Goal: Task Accomplishment & Management: Complete application form

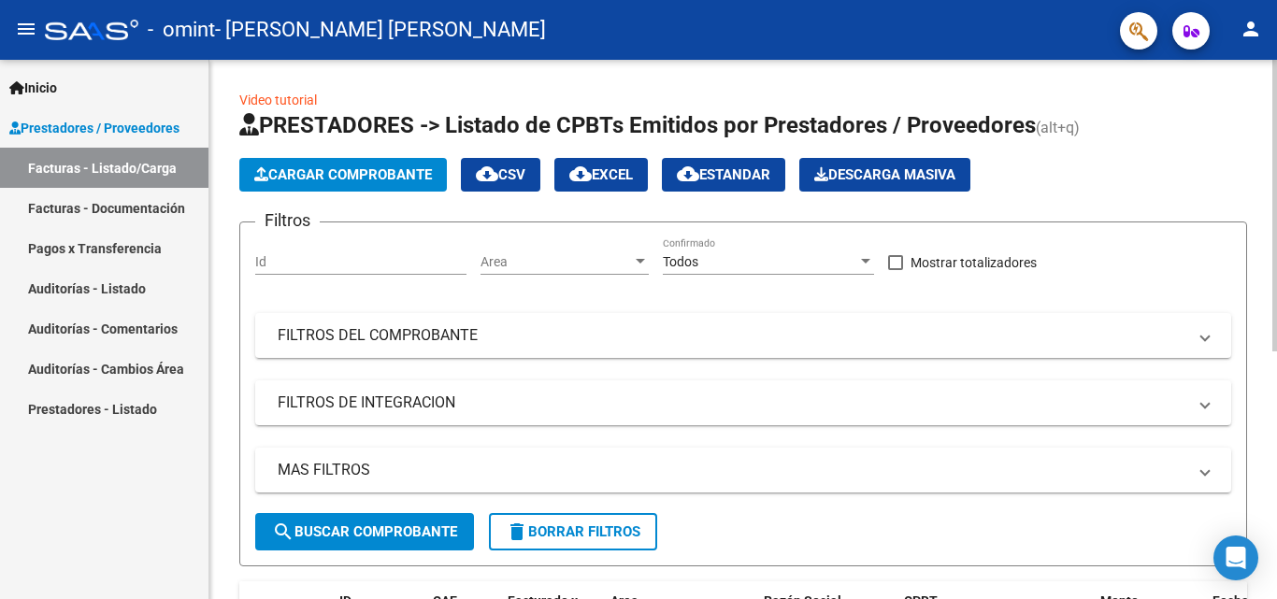
click at [357, 164] on button "Cargar Comprobante" at bounding box center [342, 175] width 207 height 34
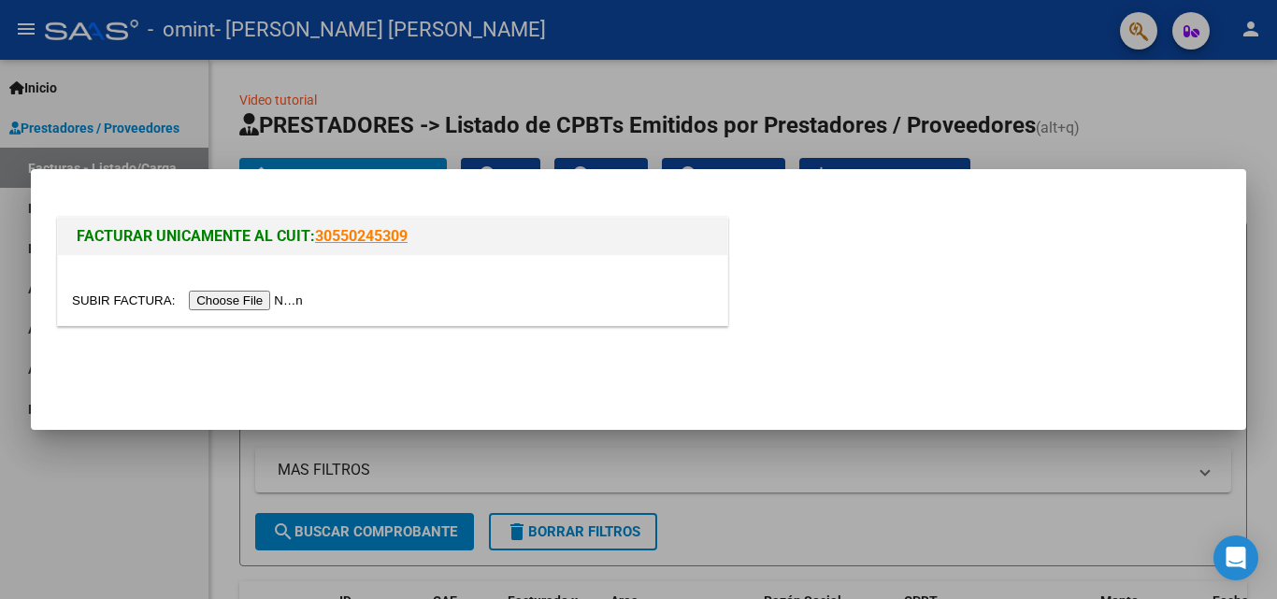
click at [279, 301] on input "file" at bounding box center [190, 301] width 236 height 20
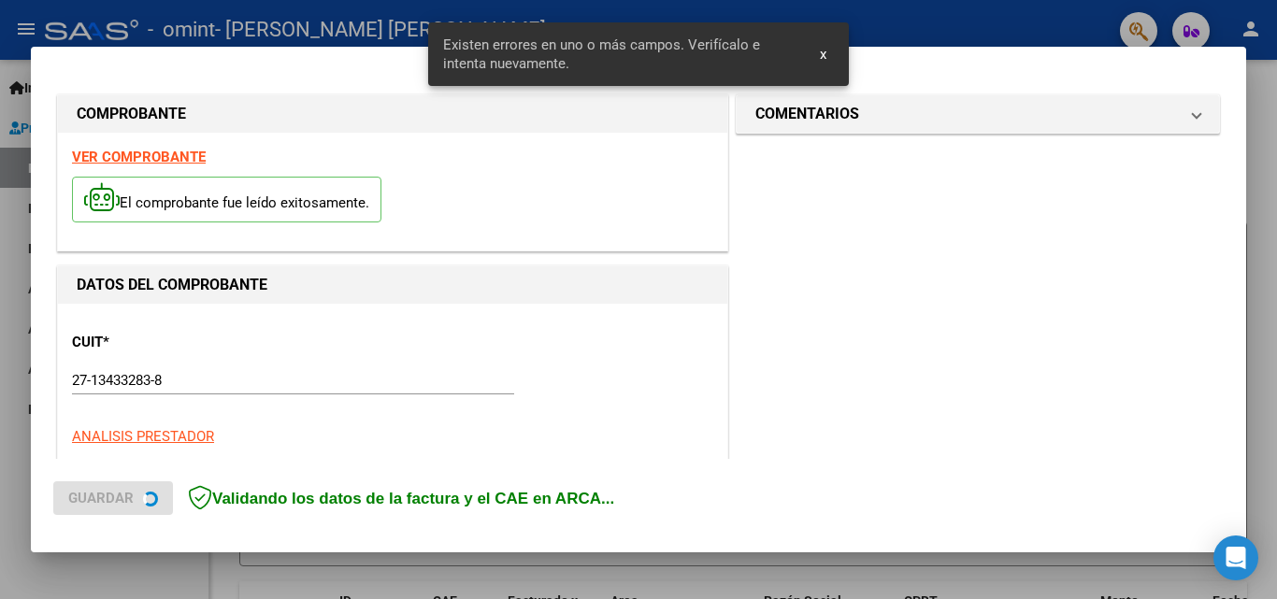
scroll to position [457, 0]
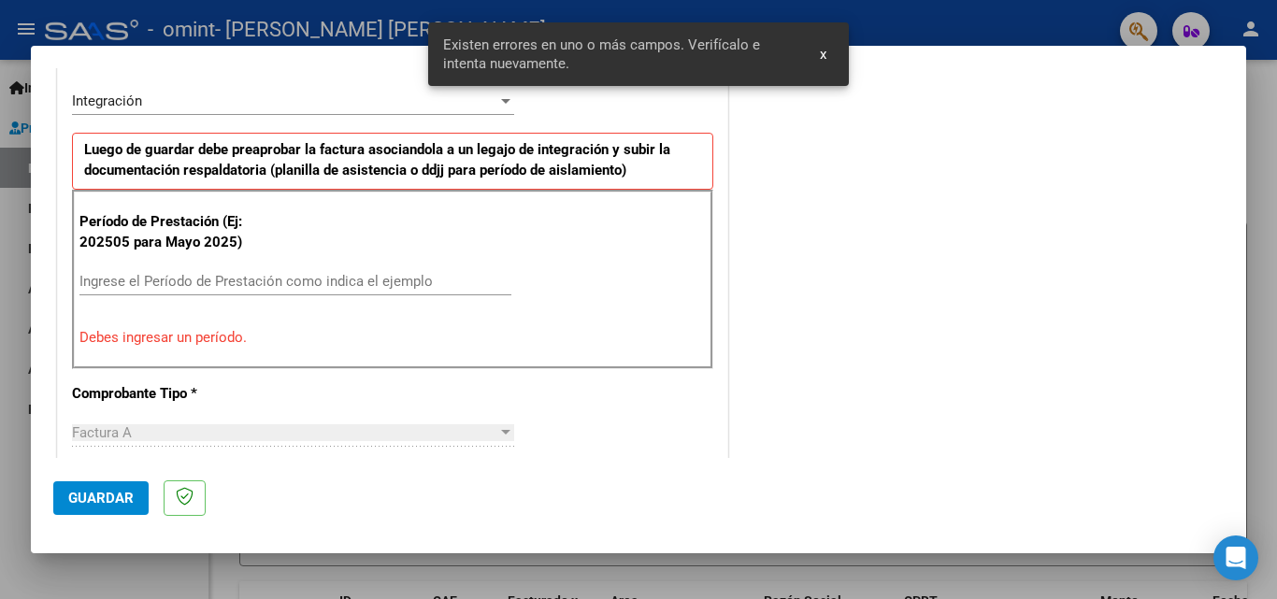
click at [247, 284] on input "Ingrese el Período de Prestación como indica el ejemplo" at bounding box center [295, 281] width 432 height 17
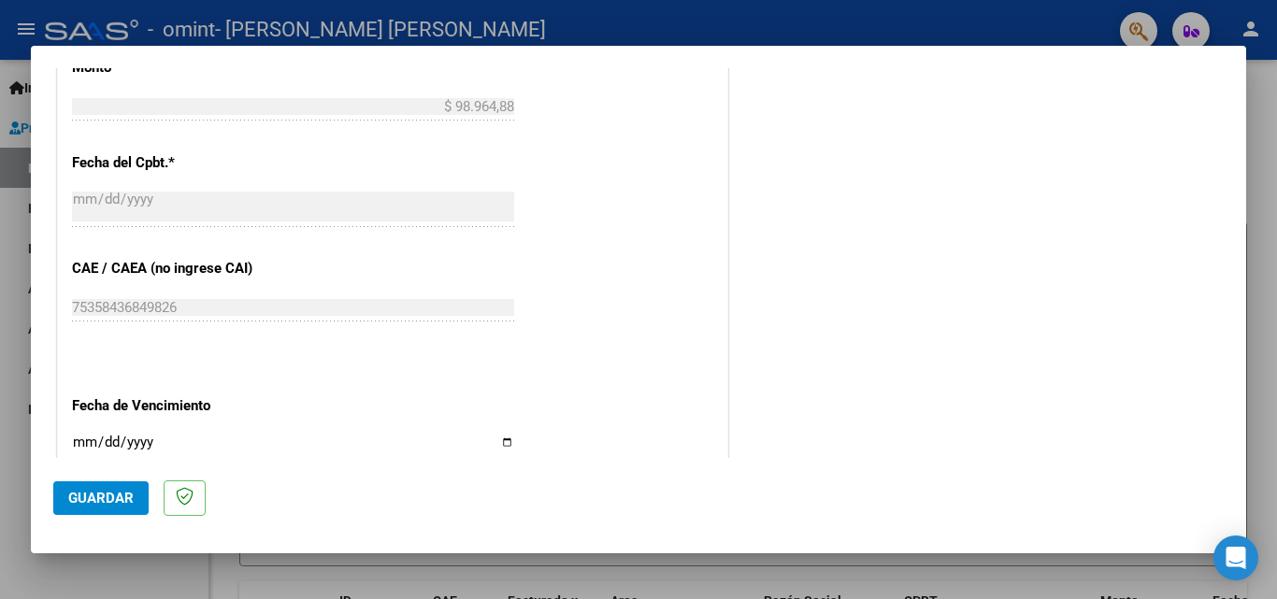
scroll to position [1205, 0]
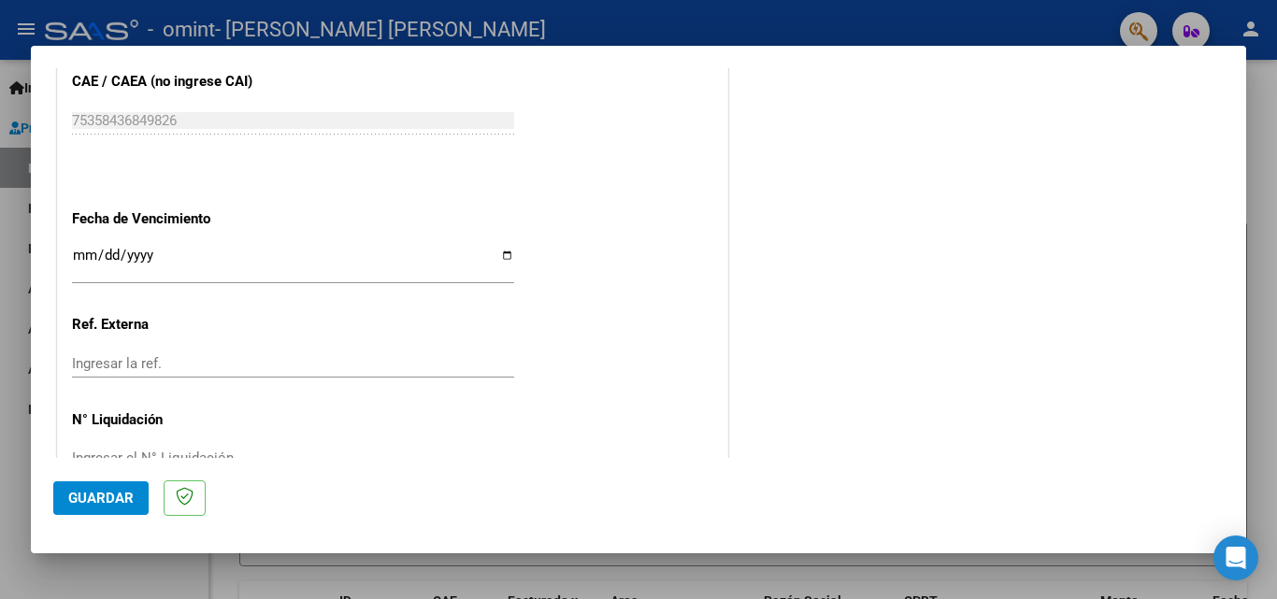
type input "202508"
click at [503, 253] on input "Ingresar la fecha" at bounding box center [293, 263] width 442 height 30
type input "[DATE]"
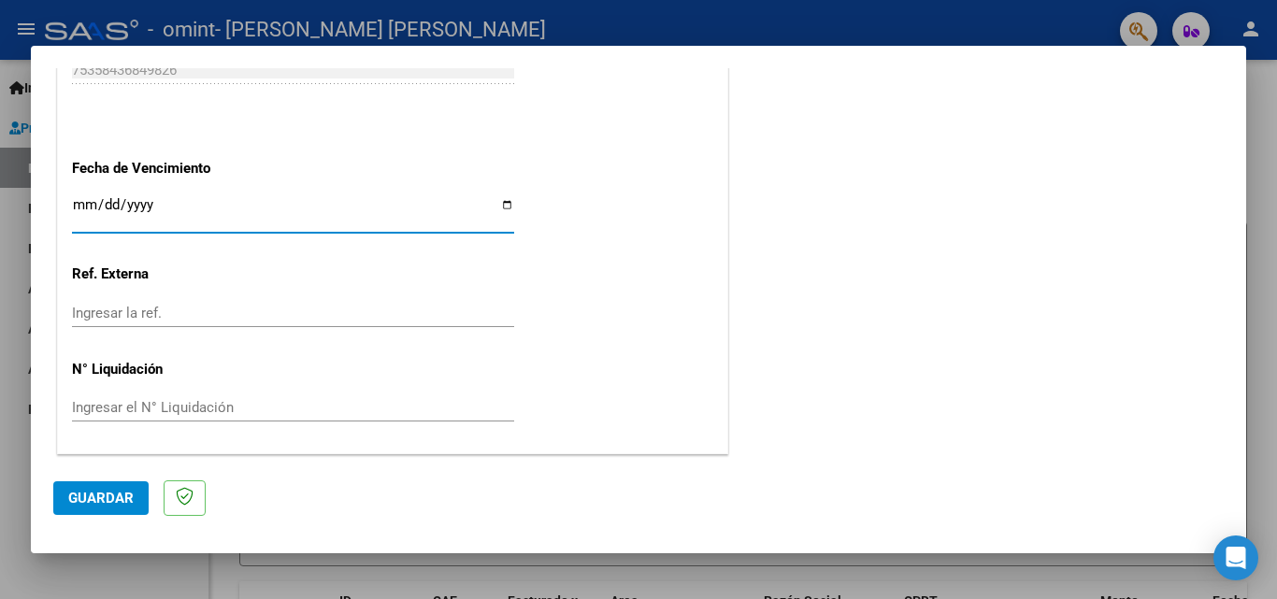
click at [105, 494] on span "Guardar" at bounding box center [100, 498] width 65 height 17
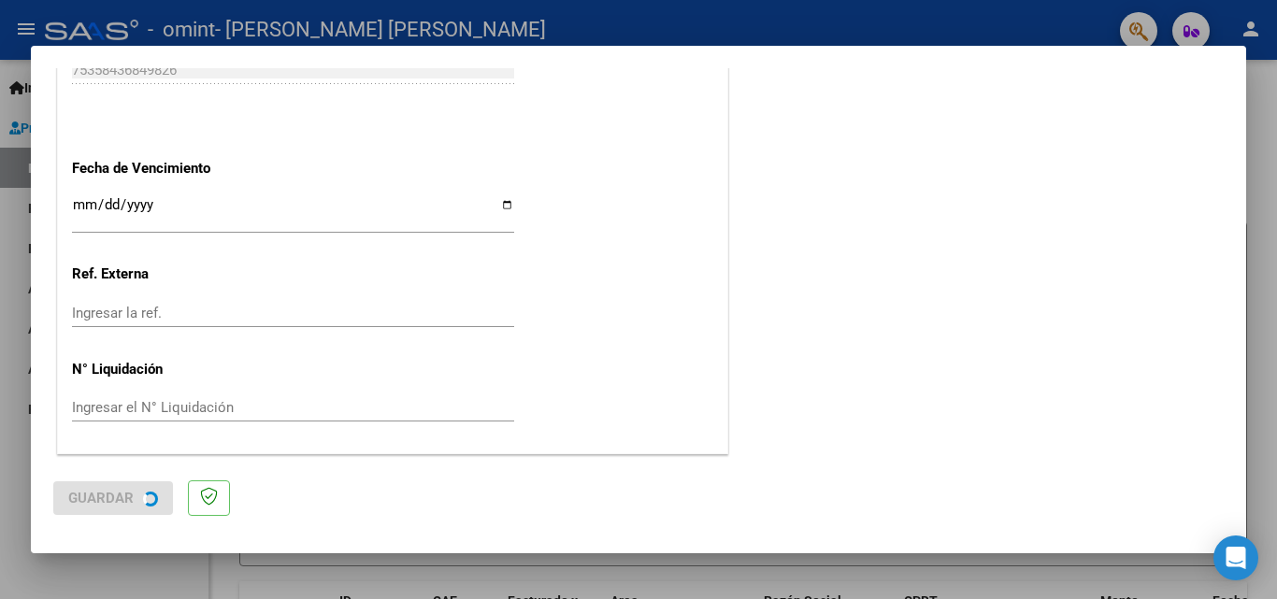
scroll to position [0, 0]
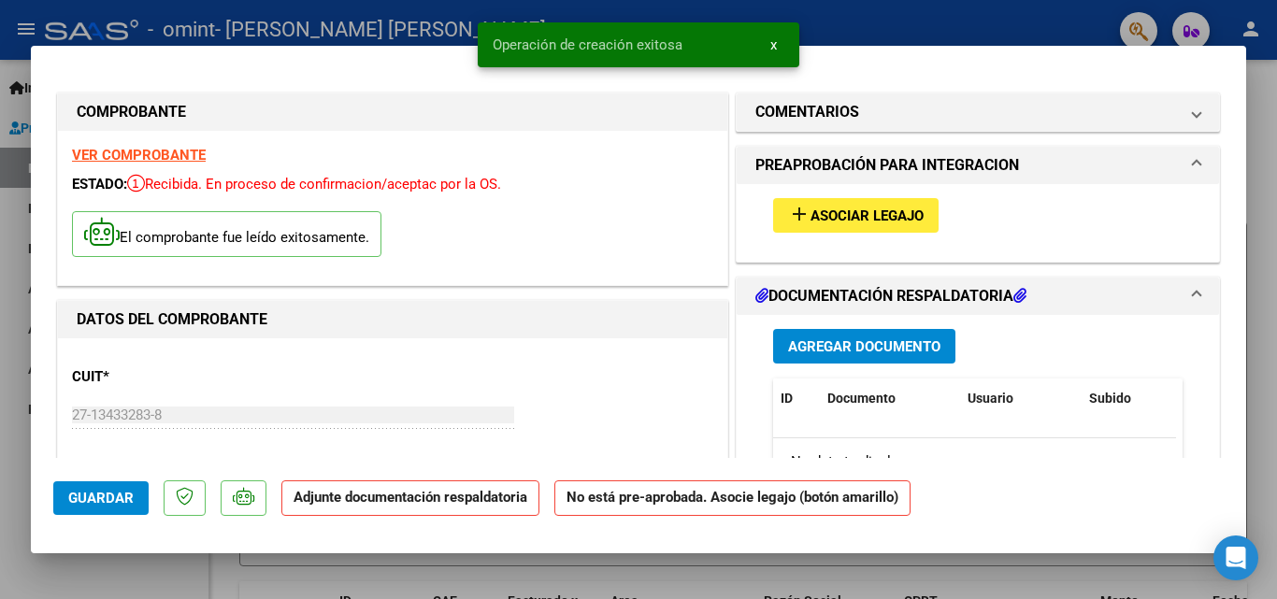
click at [810, 207] on span "Asociar Legajo" at bounding box center [866, 215] width 113 height 17
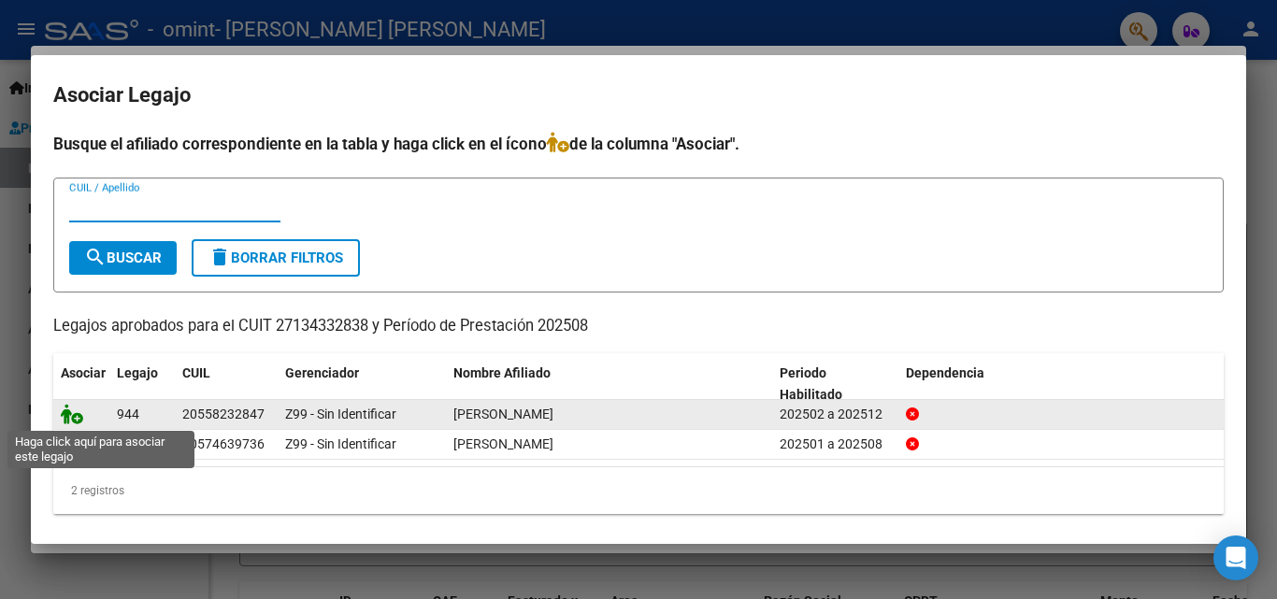
click at [66, 421] on icon at bounding box center [72, 414] width 22 height 21
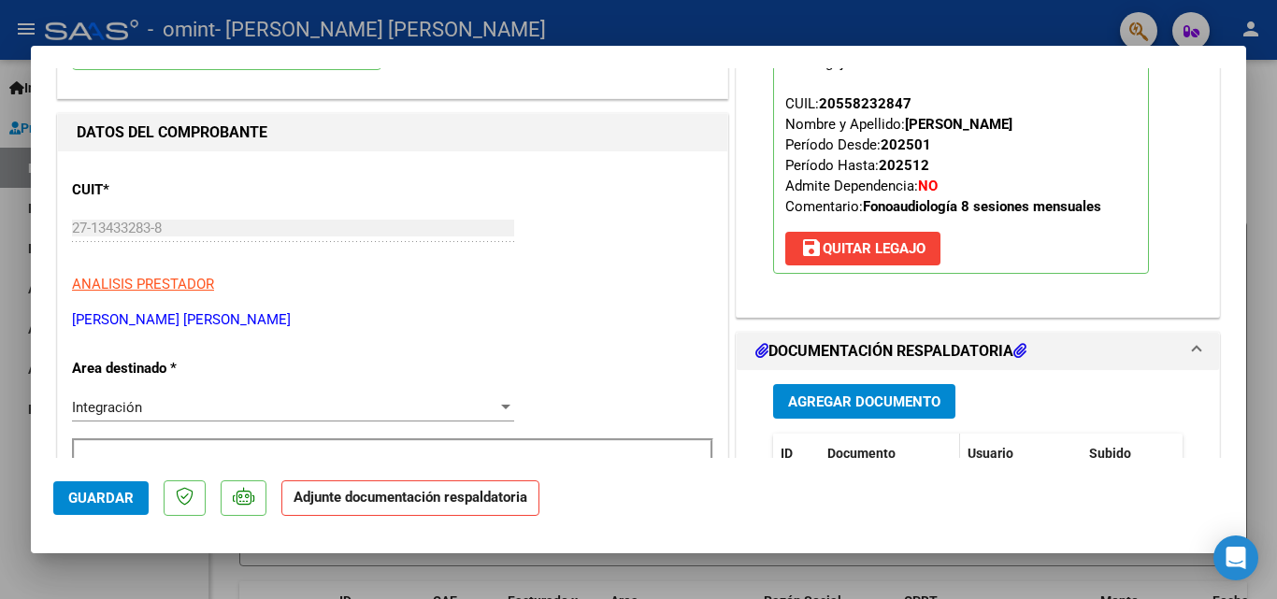
scroll to position [280, 0]
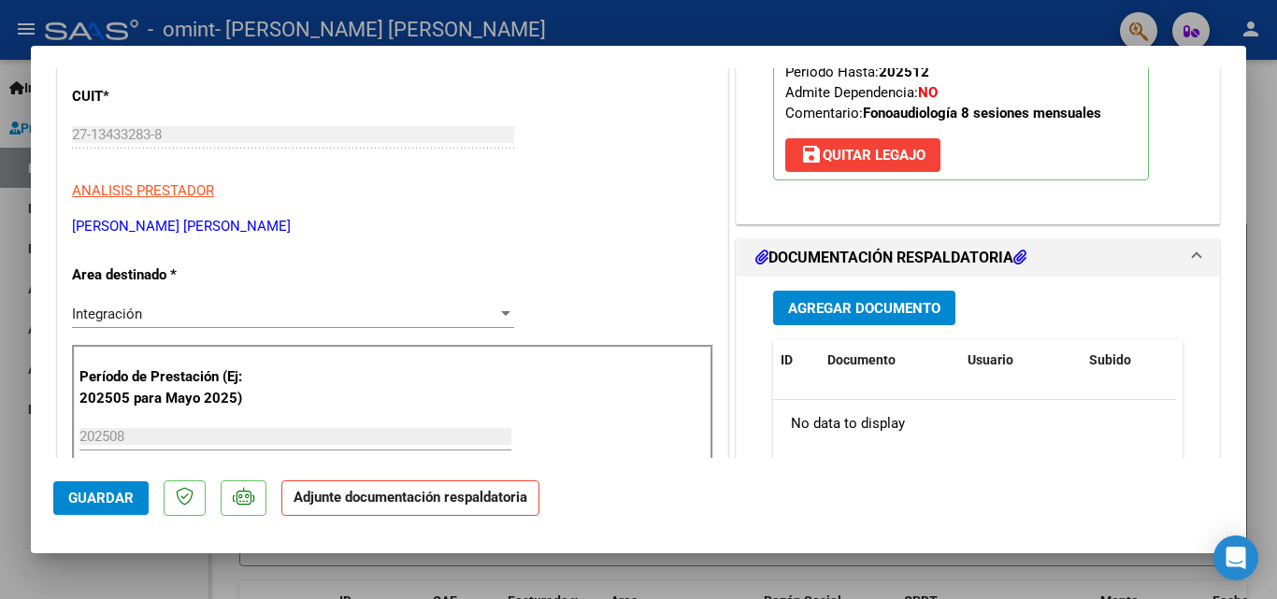
click at [877, 308] on span "Agregar Documento" at bounding box center [864, 308] width 152 height 17
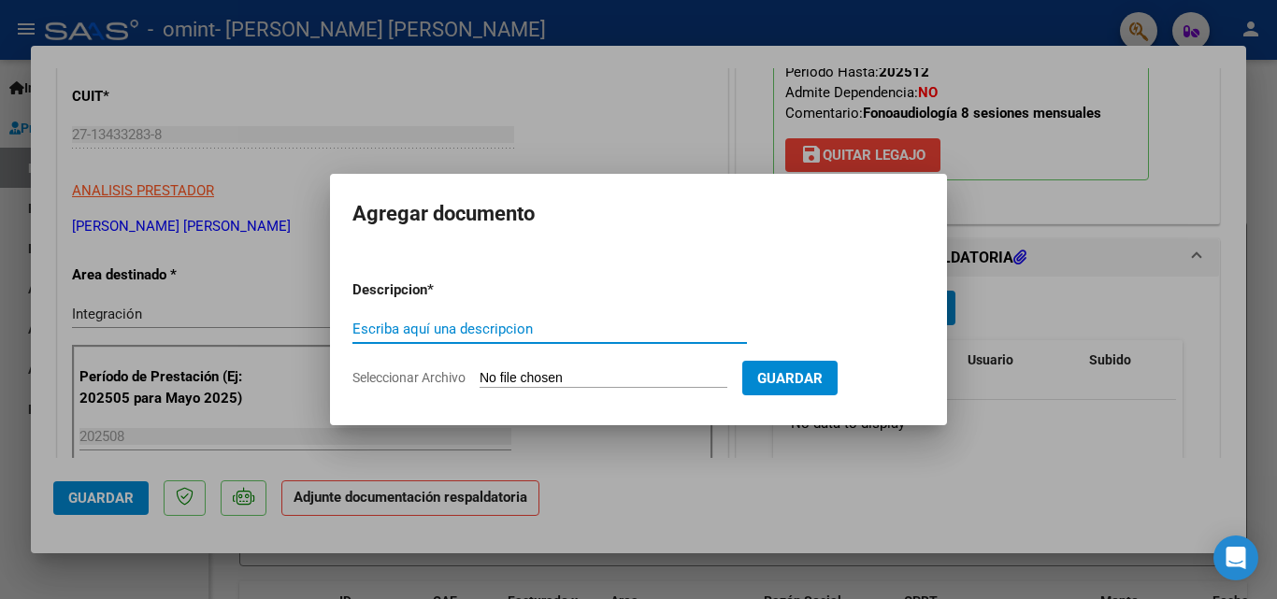
click at [472, 327] on input "Escriba aquí una descripcion" at bounding box center [549, 329] width 394 height 17
type input "ASISTENCIA"
click at [543, 368] on form "Descripcion * ASISTENCIA Escriba aquí una descripcion Seleccionar Archivo Guard…" at bounding box center [638, 333] width 572 height 136
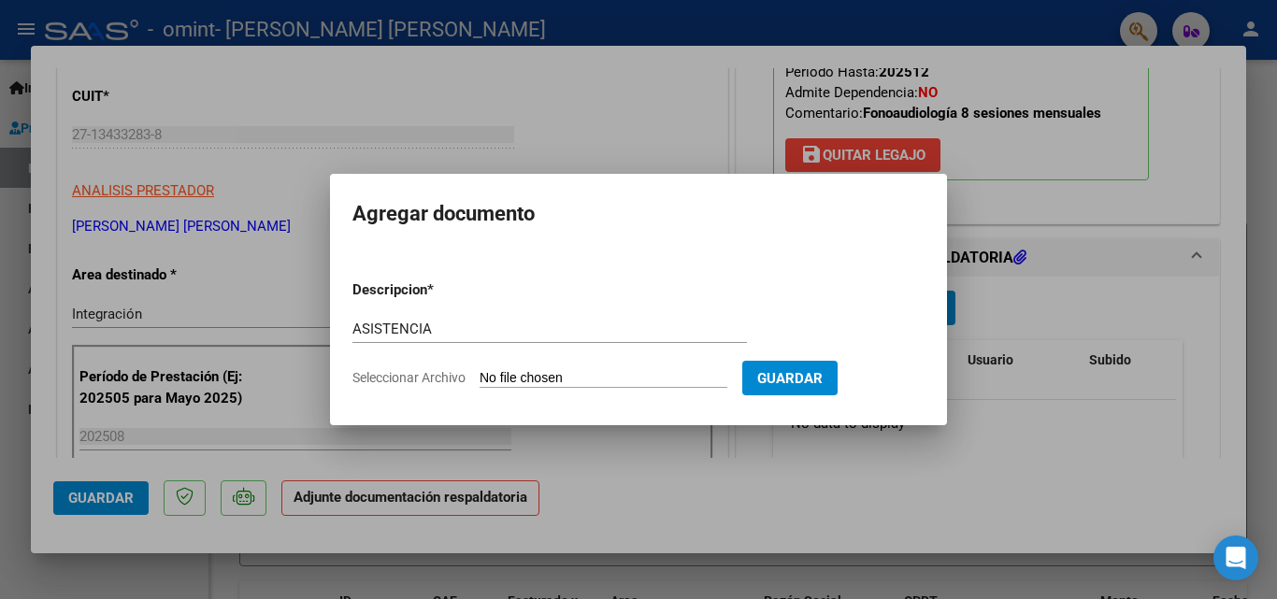
click at [545, 378] on input "Seleccionar Archivo" at bounding box center [603, 379] width 248 height 18
type input "C:\fakepath\[PERSON_NAME] agosto .pdf"
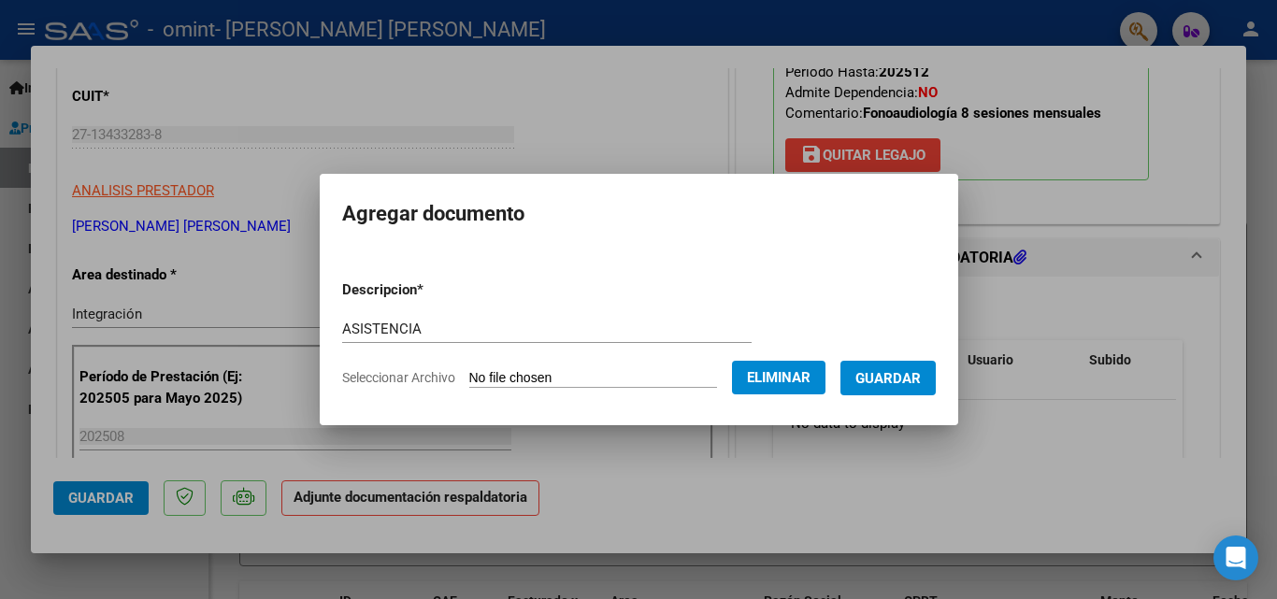
click at [902, 379] on span "Guardar" at bounding box center [887, 378] width 65 height 17
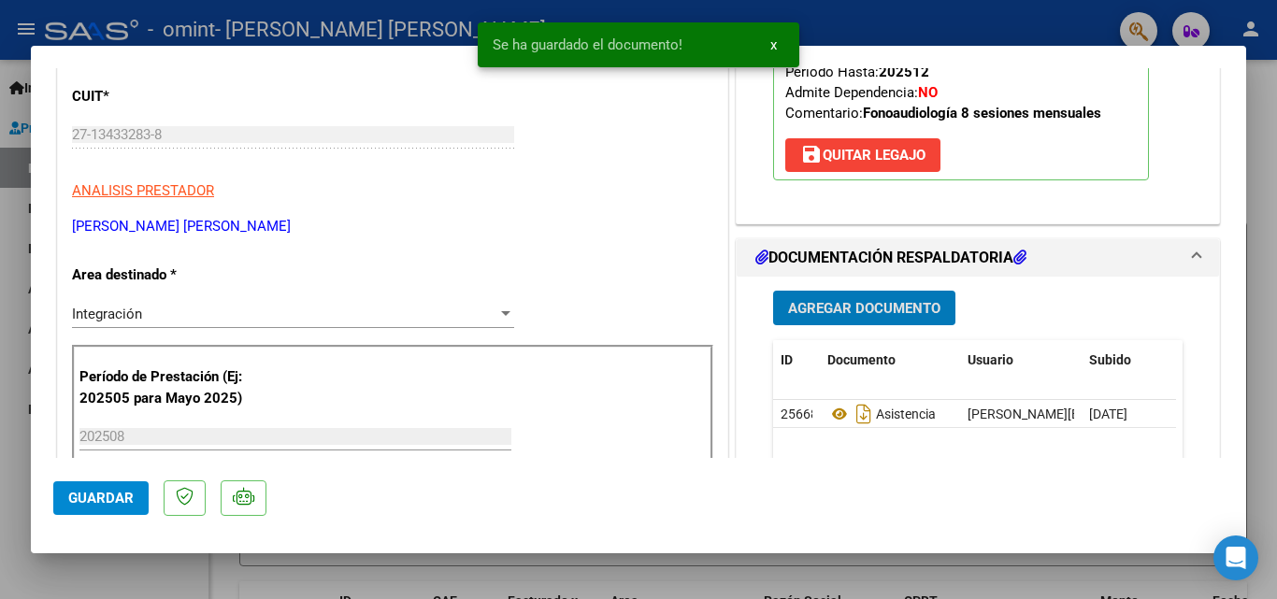
click at [103, 497] on span "Guardar" at bounding box center [100, 498] width 65 height 17
click at [8, 409] on div at bounding box center [638, 299] width 1277 height 599
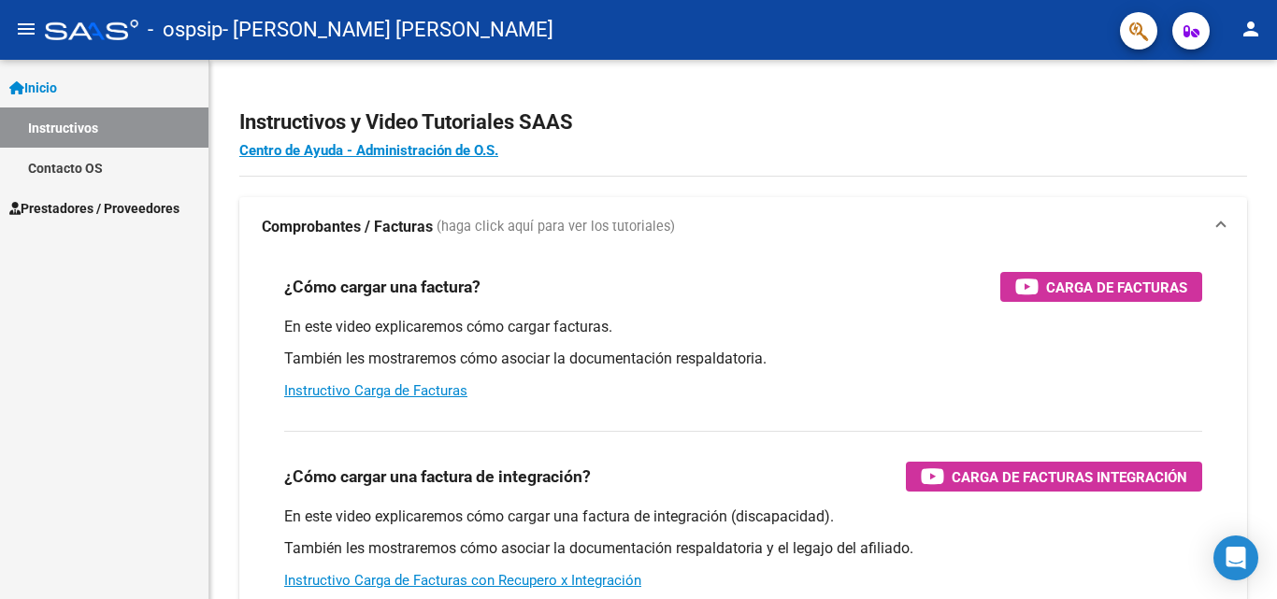
click at [96, 203] on span "Prestadores / Proveedores" at bounding box center [94, 208] width 170 height 21
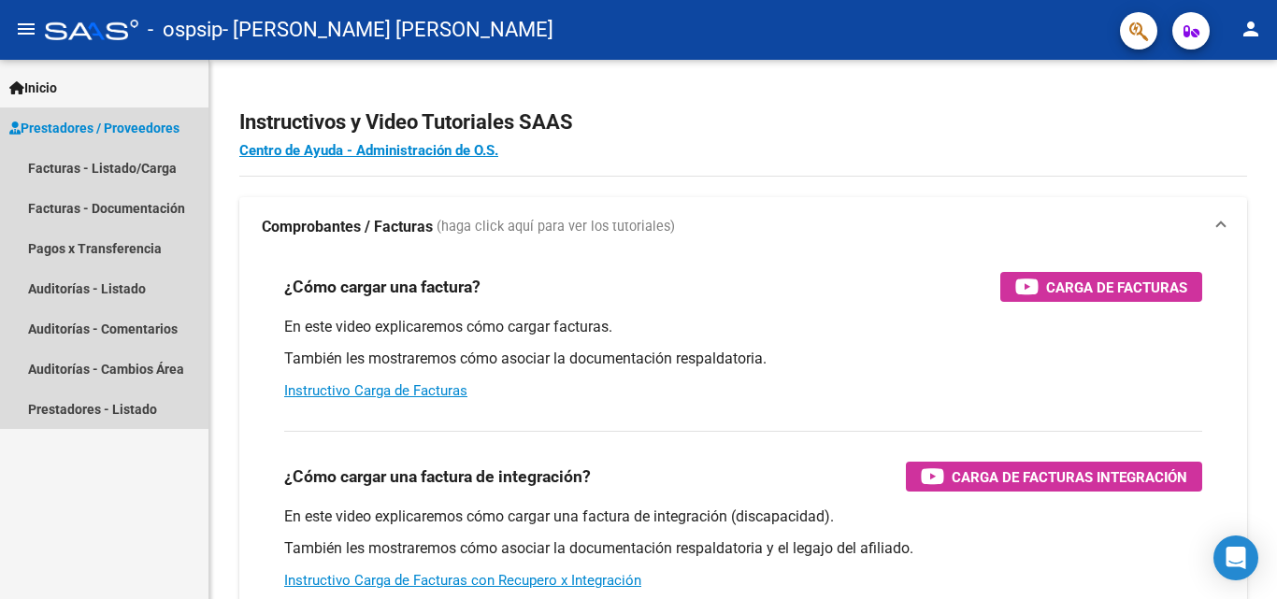
click at [80, 146] on link "Prestadores / Proveedores" at bounding box center [104, 127] width 208 height 40
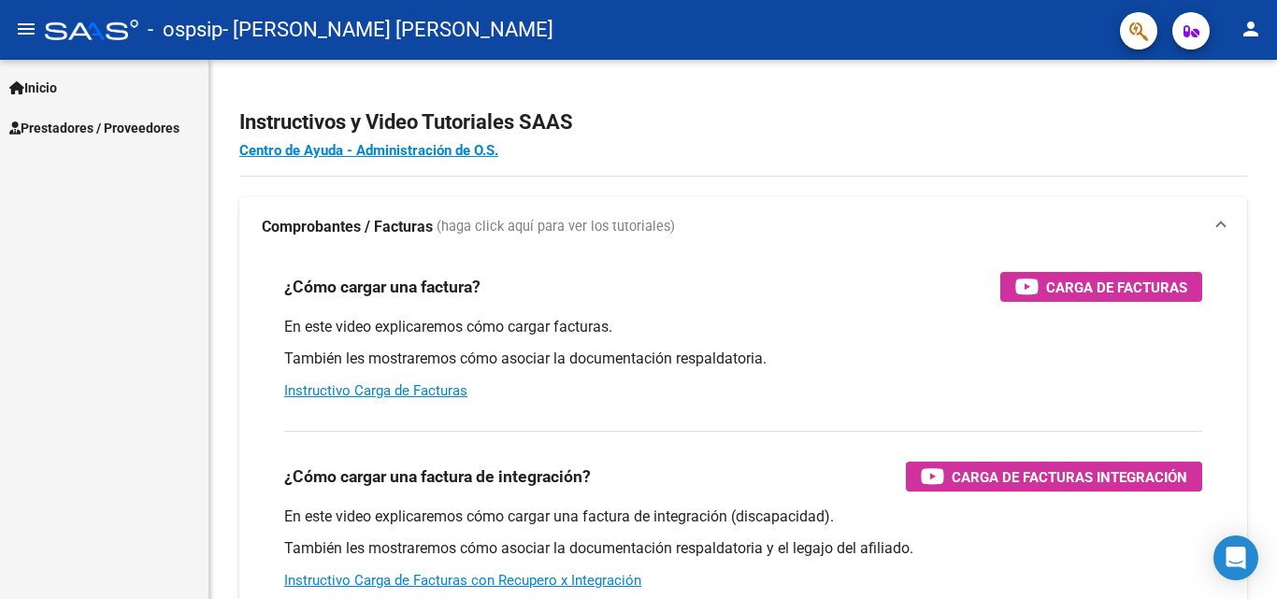
click at [97, 136] on span "Prestadores / Proveedores" at bounding box center [94, 128] width 170 height 21
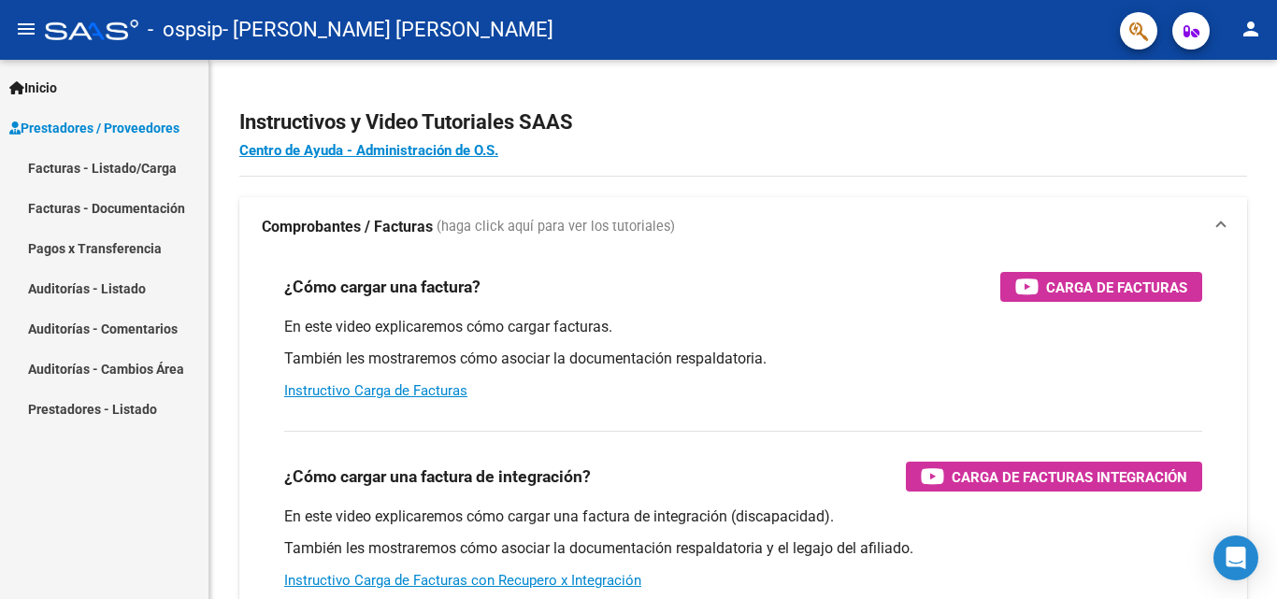
click at [108, 172] on link "Facturas - Listado/Carga" at bounding box center [104, 168] width 208 height 40
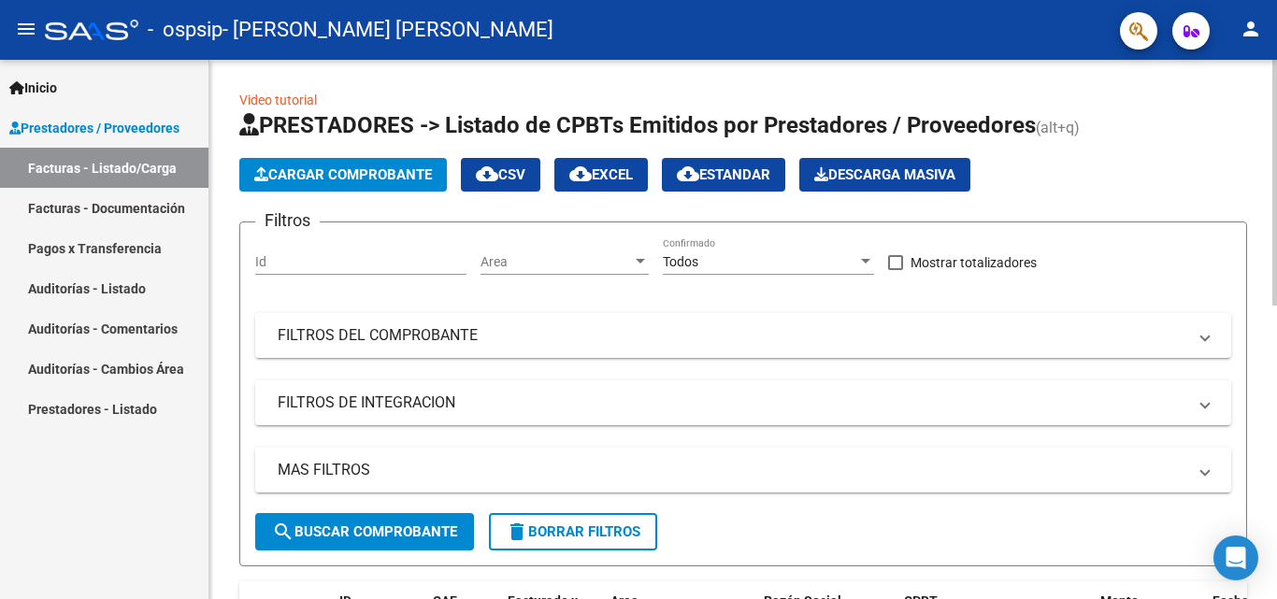
click at [390, 175] on span "Cargar Comprobante" at bounding box center [343, 174] width 178 height 17
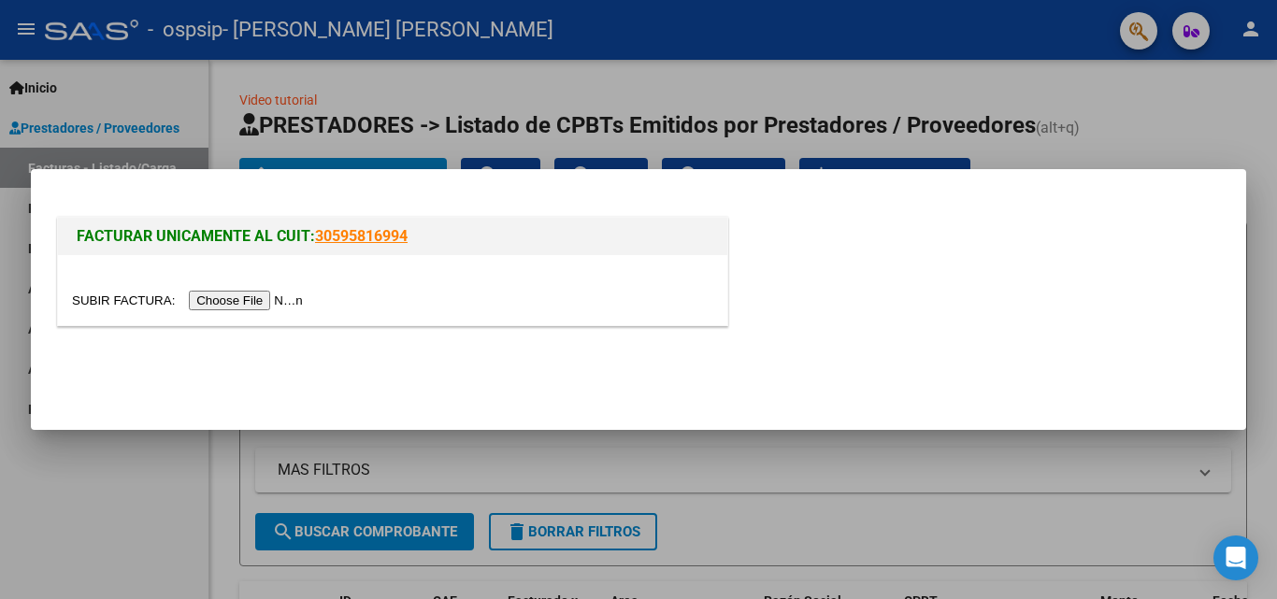
click at [263, 300] on input "file" at bounding box center [190, 301] width 236 height 20
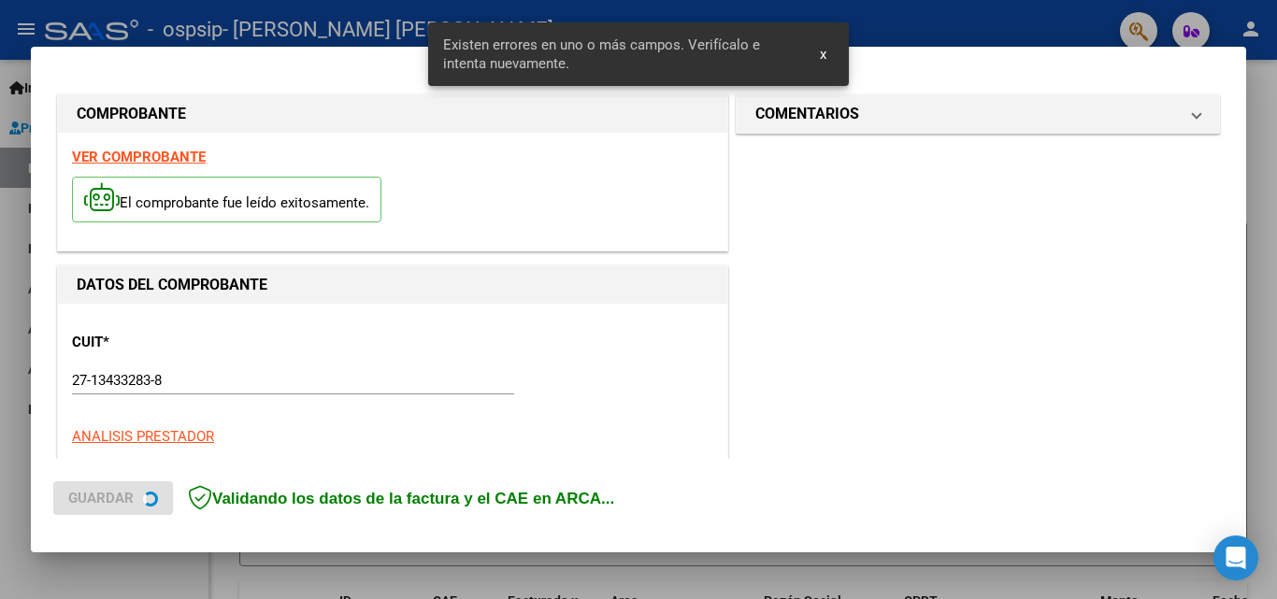
scroll to position [457, 0]
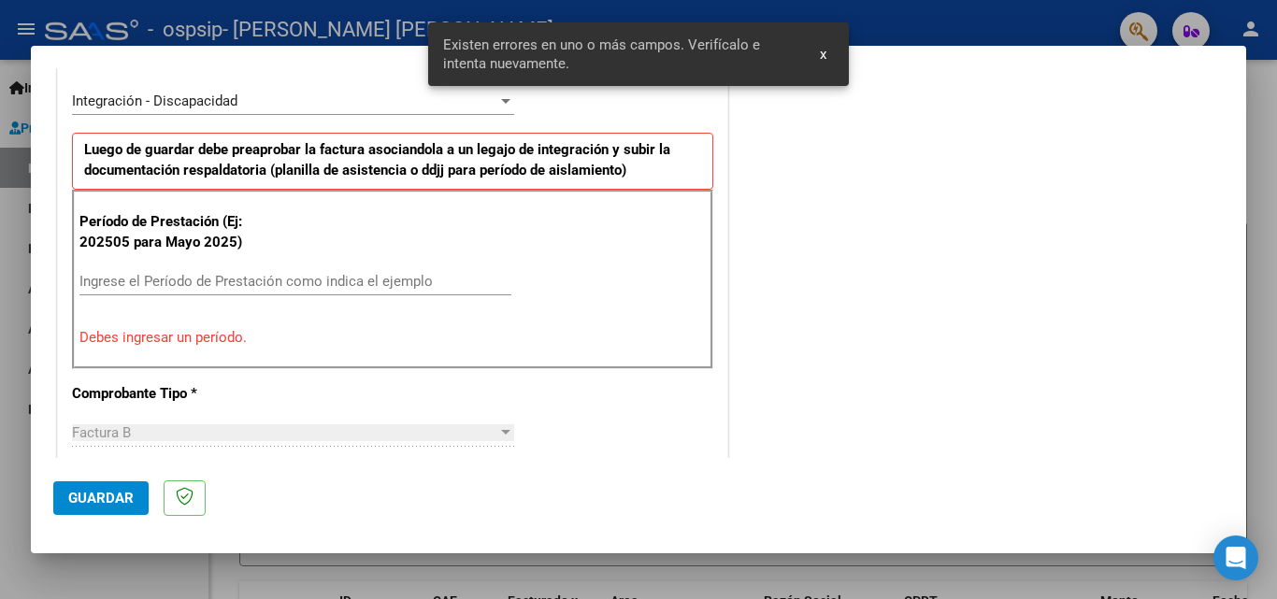
click at [172, 284] on input "Ingrese el Período de Prestación como indica el ejemplo" at bounding box center [295, 281] width 432 height 17
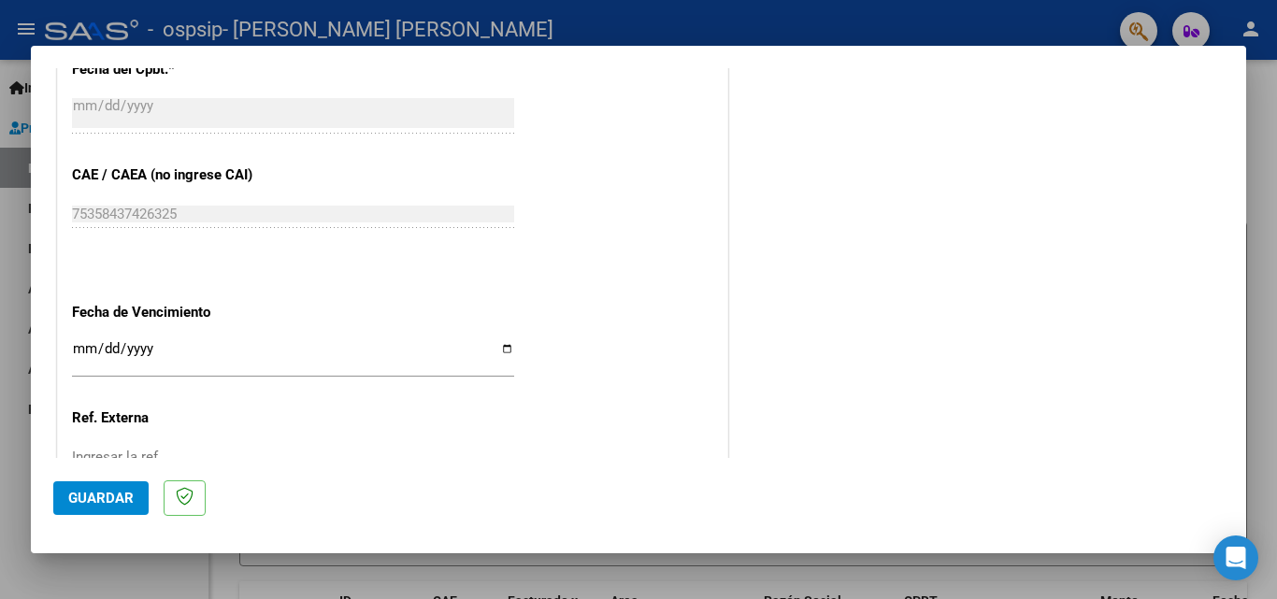
scroll to position [1205, 0]
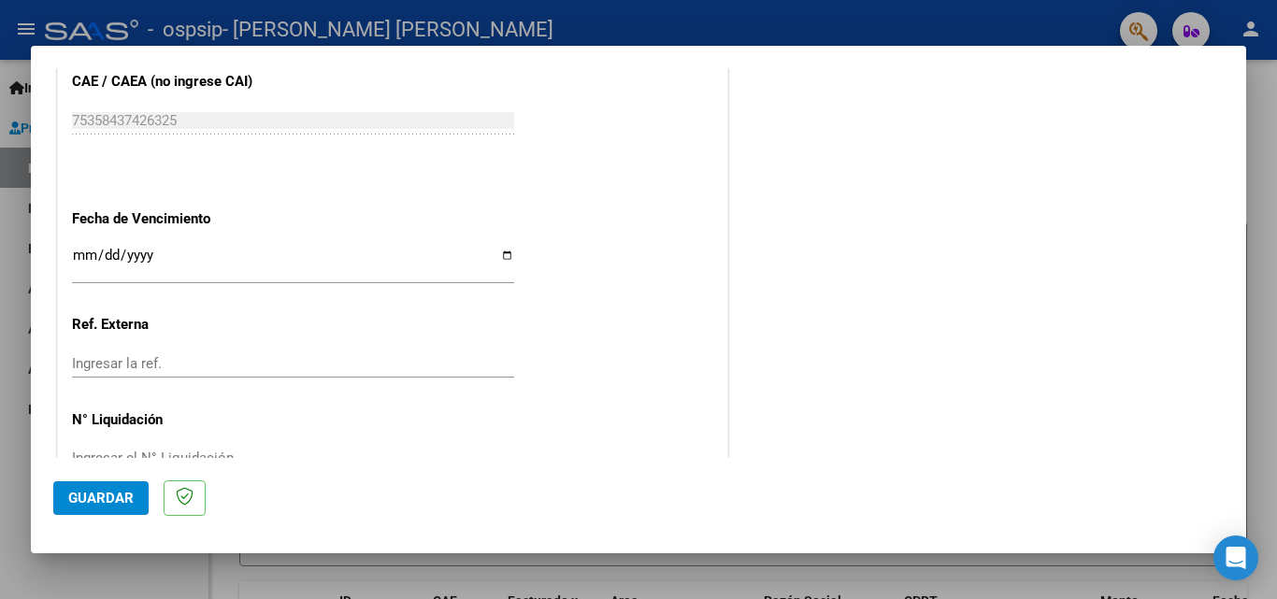
type input "202508"
click at [499, 253] on input "Ingresar la fecha" at bounding box center [293, 263] width 442 height 30
type input "[DATE]"
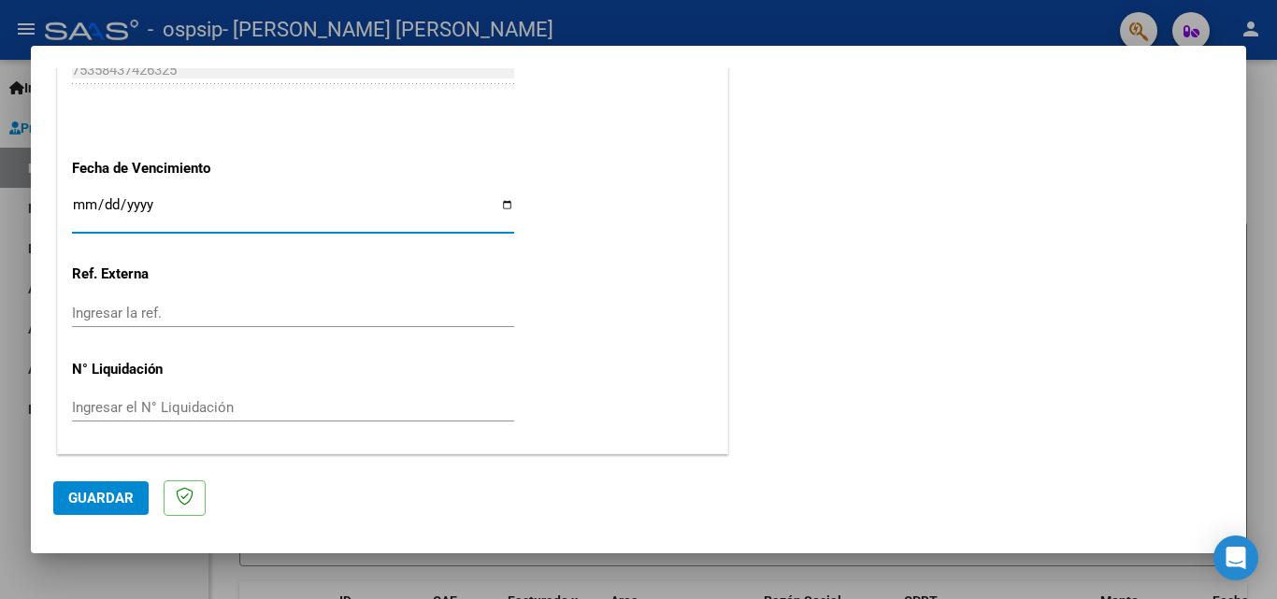
click at [81, 493] on span "Guardar" at bounding box center [100, 498] width 65 height 17
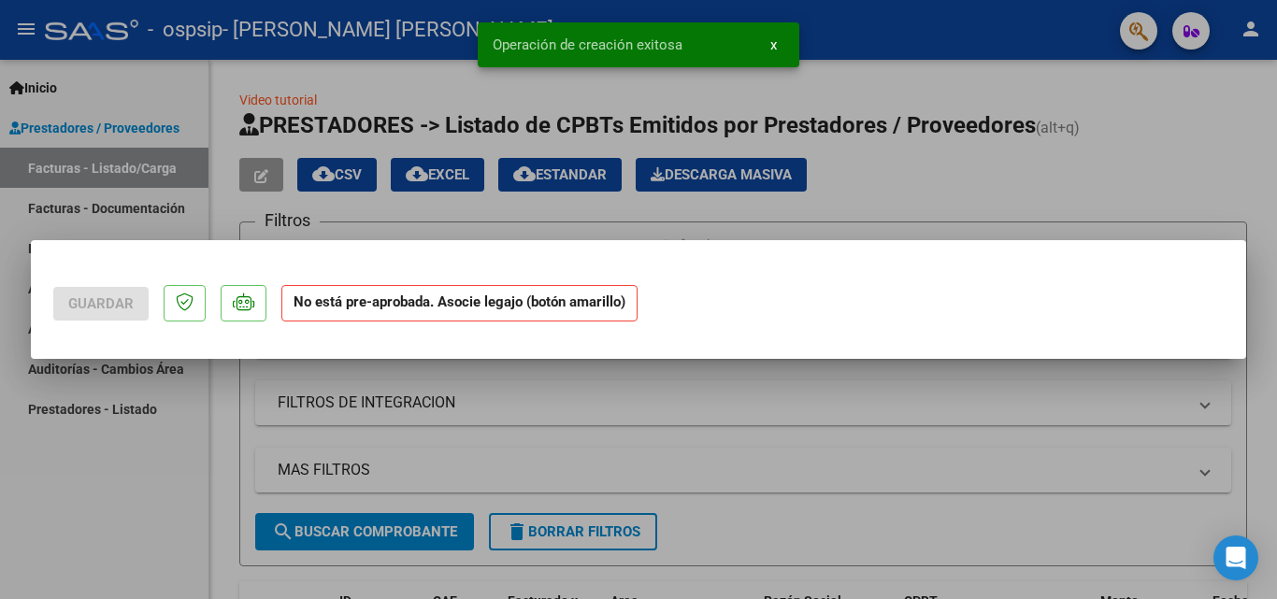
scroll to position [0, 0]
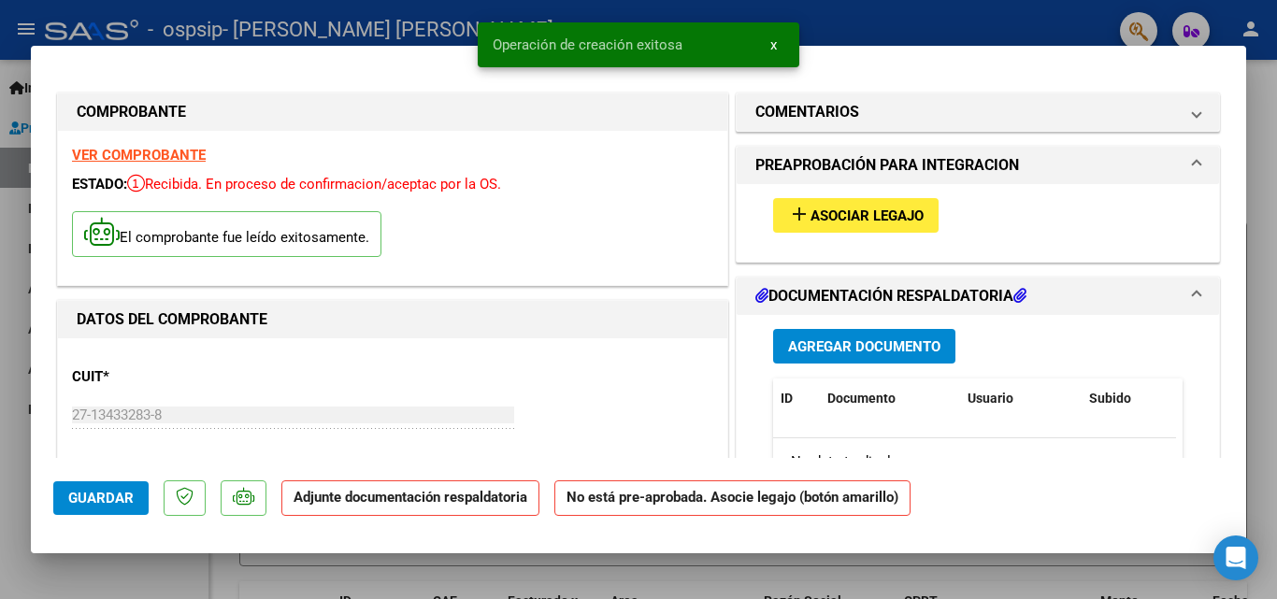
click at [816, 220] on span "Asociar Legajo" at bounding box center [866, 215] width 113 height 17
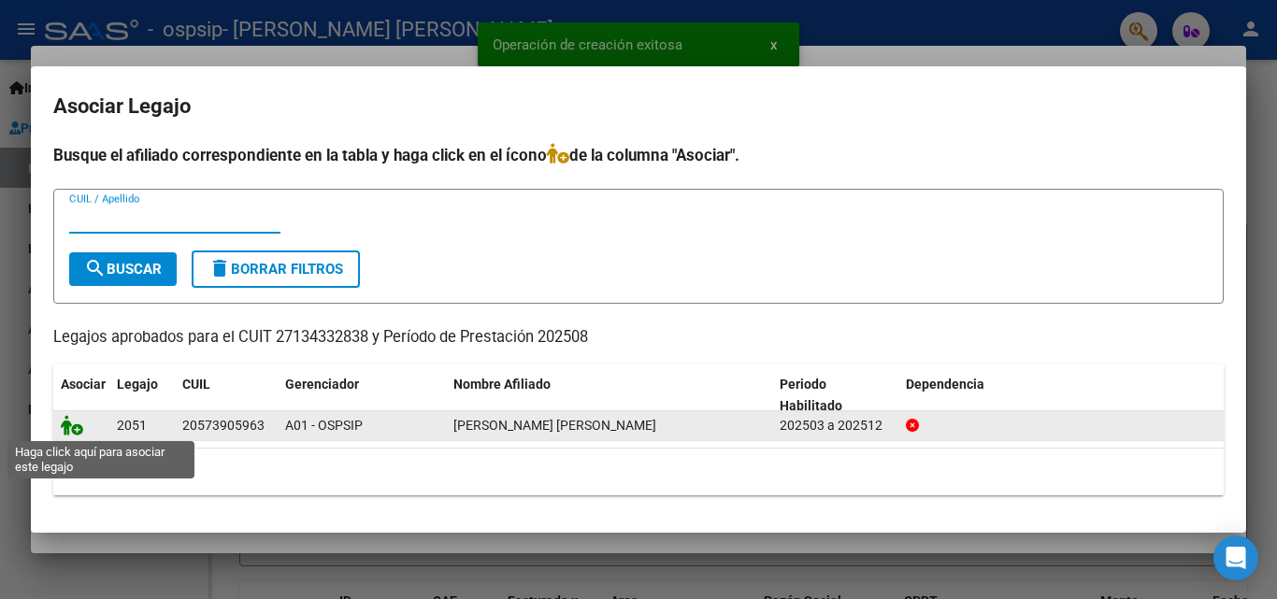
click at [65, 428] on icon at bounding box center [72, 425] width 22 height 21
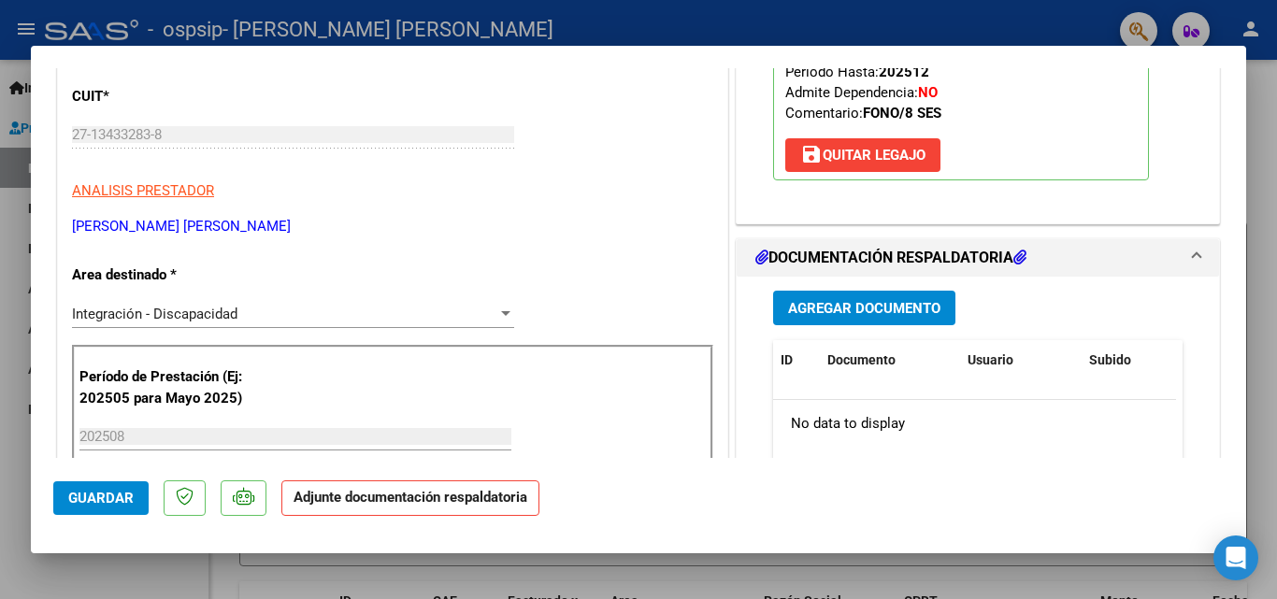
scroll to position [374, 0]
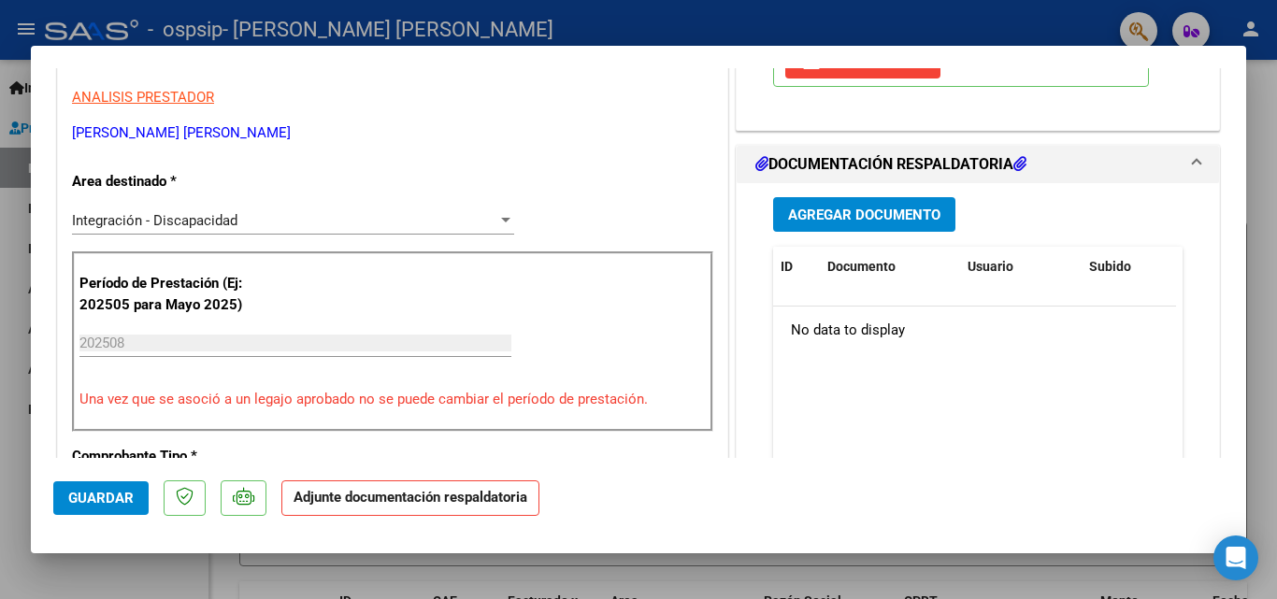
click at [845, 215] on span "Agregar Documento" at bounding box center [864, 215] width 152 height 17
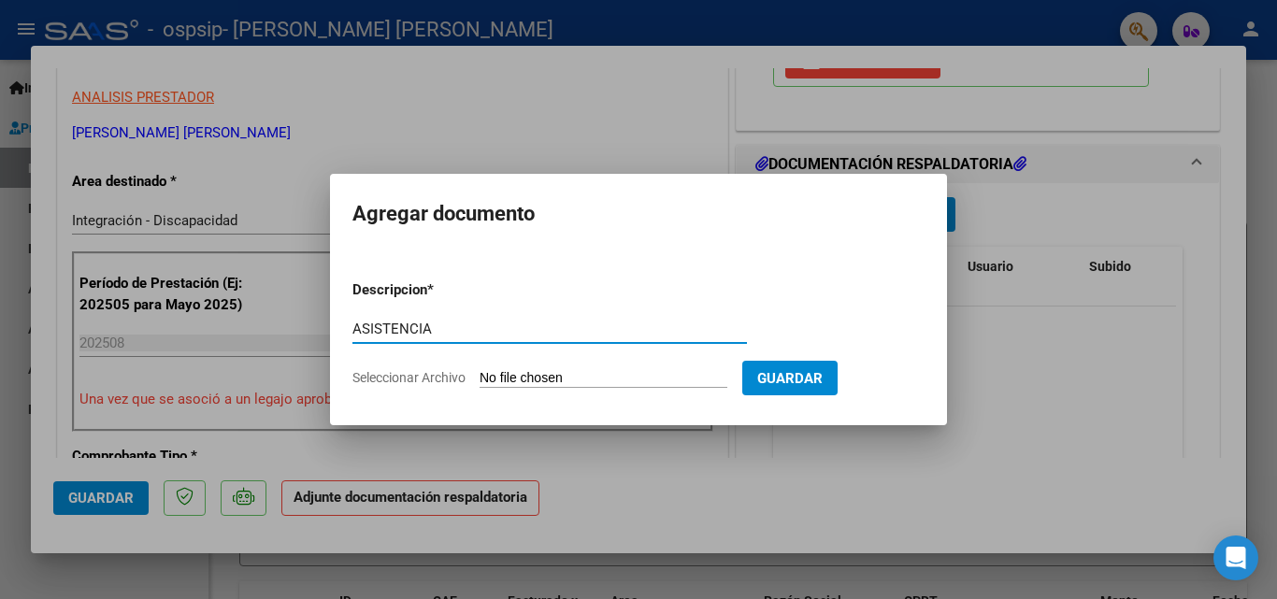
type input "ASISTENCIA"
click at [520, 379] on input "Seleccionar Archivo" at bounding box center [603, 379] width 248 height 18
type input "C:\fakepath\flores Molina agosto .pdf"
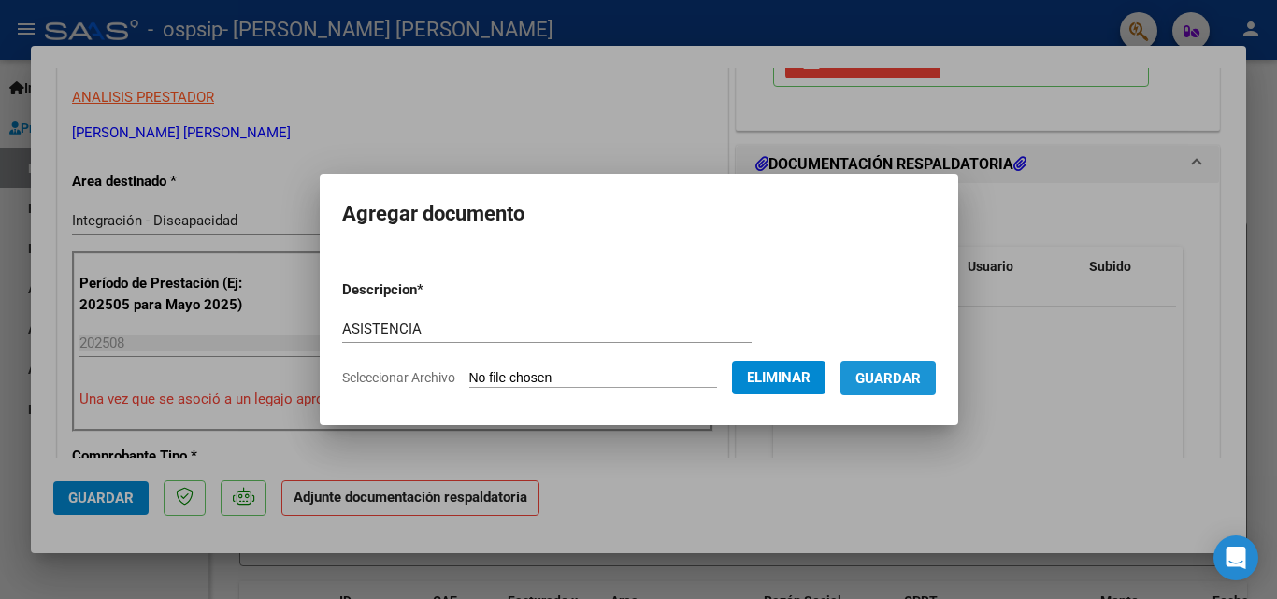
click at [914, 375] on span "Guardar" at bounding box center [887, 378] width 65 height 17
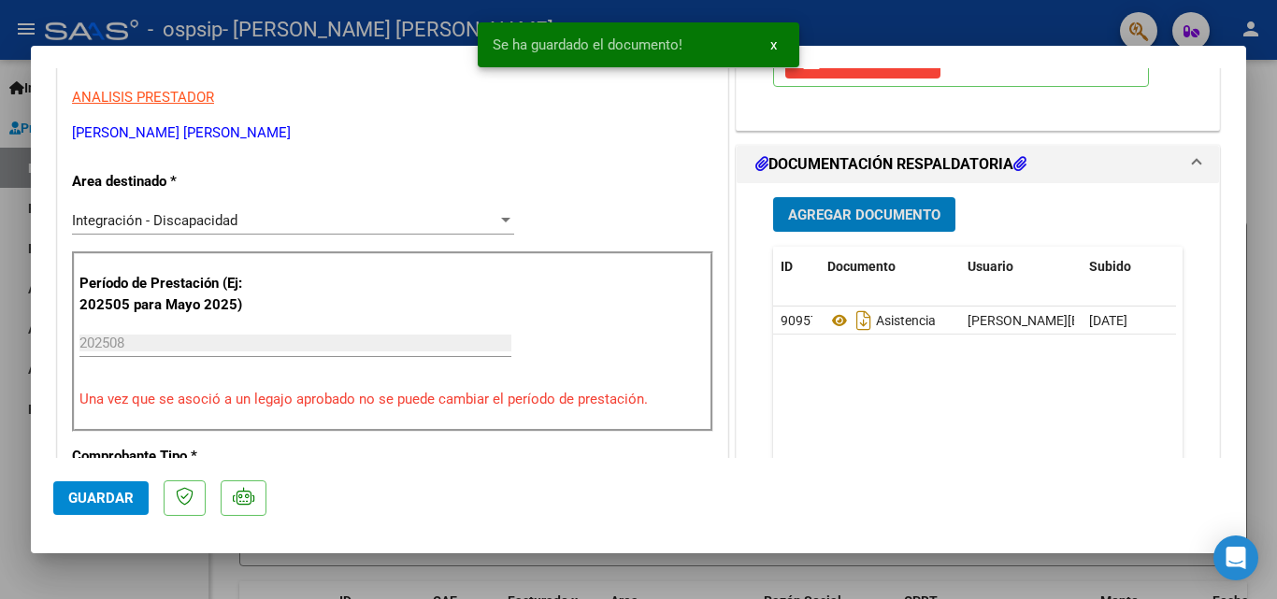
click at [113, 490] on span "Guardar" at bounding box center [100, 498] width 65 height 17
click at [15, 416] on div at bounding box center [638, 299] width 1277 height 599
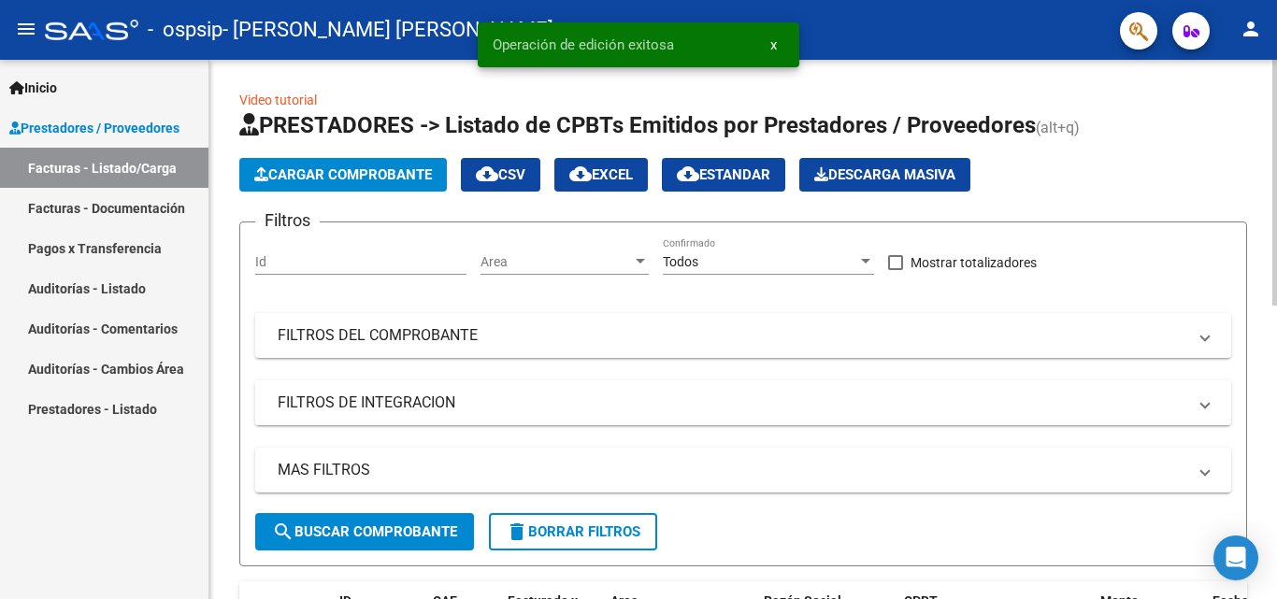
scroll to position [187, 0]
